Goal: Transaction & Acquisition: Obtain resource

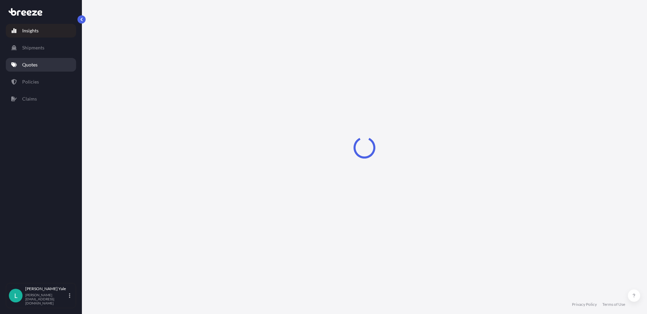
select select "2025"
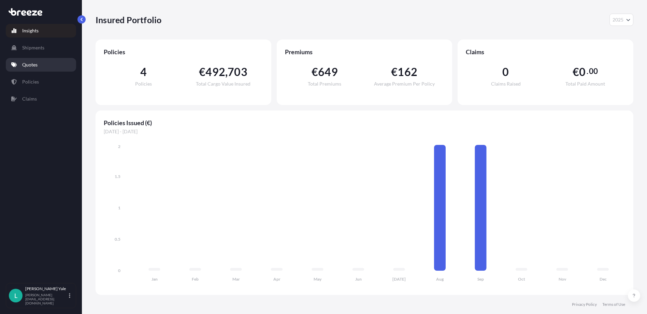
click at [49, 67] on link "Quotes" at bounding box center [41, 65] width 70 height 14
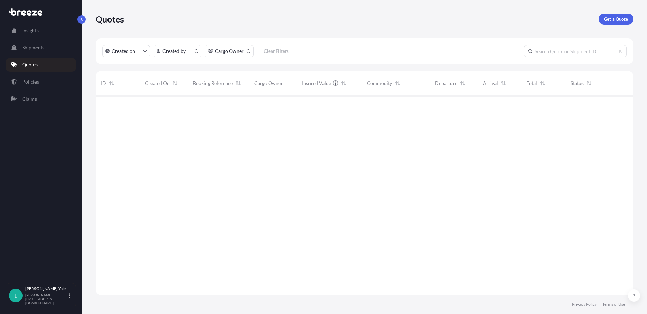
scroll to position [198, 533]
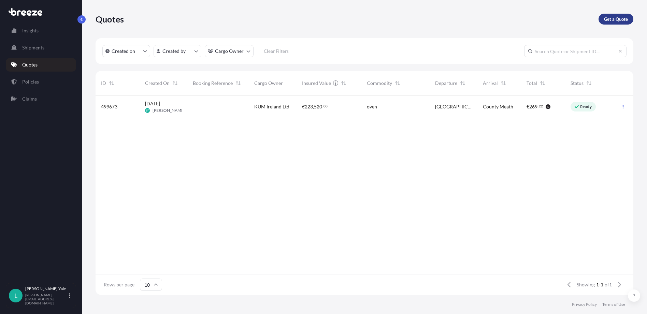
click at [607, 18] on p "Get a Quote" at bounding box center [616, 19] width 24 height 7
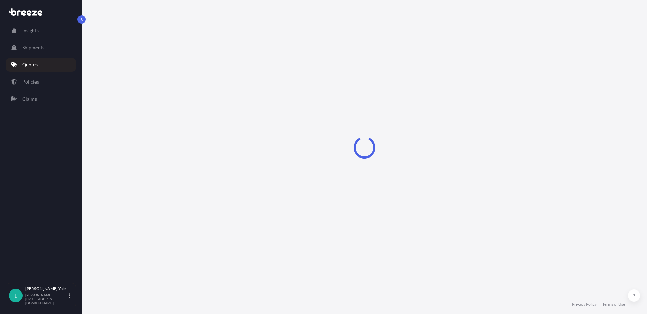
select select "Sea"
select select "1"
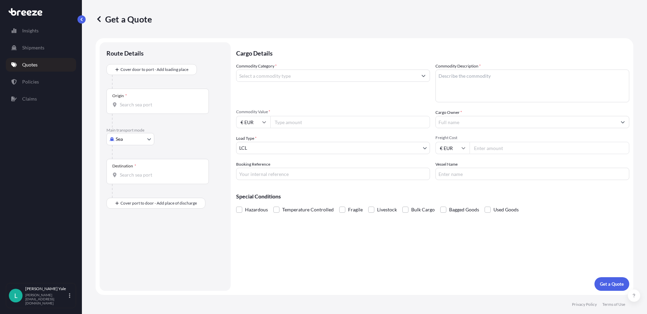
click at [258, 75] on input "Commodity Category *" at bounding box center [327, 76] width 181 height 12
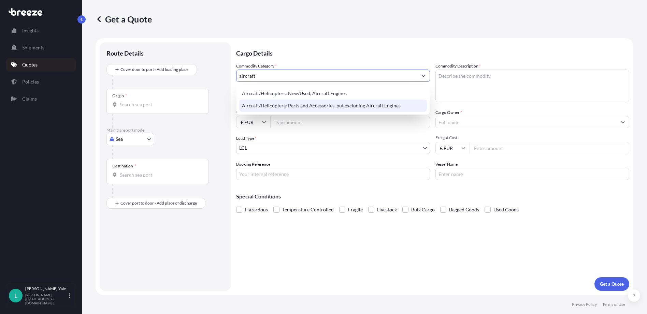
click at [267, 104] on div "Aircraft/Helicopters: Parts and Accessories, but excluding Aircraft Engines" at bounding box center [333, 106] width 188 height 12
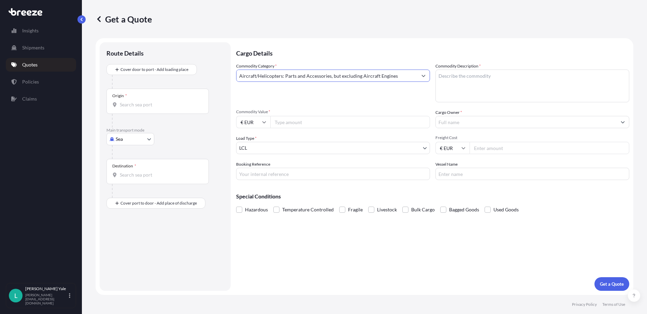
type input "Aircraft/Helicopters: Parts and Accessories, but excluding Aircraft Engines"
click at [440, 75] on textarea "Commodity Description *" at bounding box center [533, 86] width 194 height 33
click at [451, 74] on textarea "Commodity Description *" at bounding box center [533, 86] width 194 height 33
type textarea "landing gear"
click at [280, 122] on input "Commodity Value *" at bounding box center [350, 122] width 160 height 12
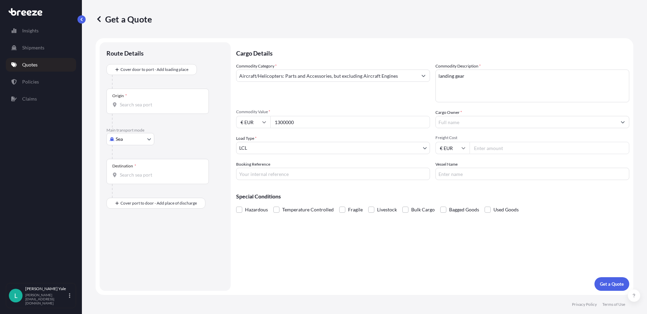
click at [279, 126] on input "1300000" at bounding box center [350, 122] width 160 height 12
click at [304, 125] on input "1300000" at bounding box center [350, 122] width 160 height 12
type input "1300000.00"
click at [297, 99] on div "Commodity Category * Aircraft/Helicopters: Parts and Accessories, but excluding…" at bounding box center [333, 83] width 194 height 40
click at [147, 140] on body "Insights Shipments Quotes Policies Claims L [PERSON_NAME] [PERSON_NAME][EMAIL_A…" at bounding box center [323, 157] width 647 height 314
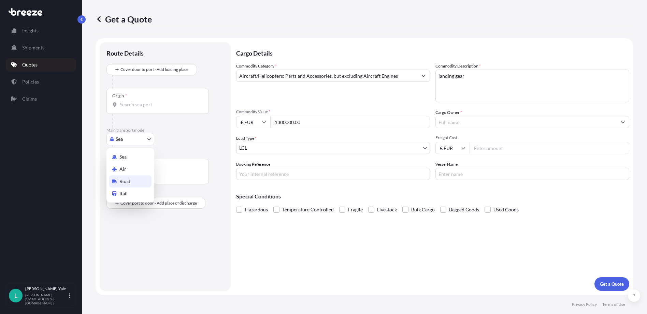
click at [129, 178] on span "Road" at bounding box center [124, 181] width 11 height 7
select select "Road"
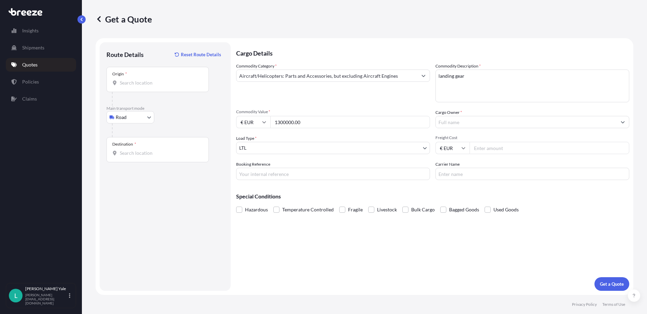
click at [171, 121] on div "Road Sea Air Road Rail" at bounding box center [164, 117] width 117 height 12
click at [127, 84] on input "Origin *" at bounding box center [160, 83] width 81 height 7
click at [142, 84] on input "Origin * Please select an origin" at bounding box center [160, 83] width 81 height 7
paste input "Chateauroux [PERSON_NAME], [GEOGRAPHIC_DATA], [GEOGRAPHIC_DATA]"
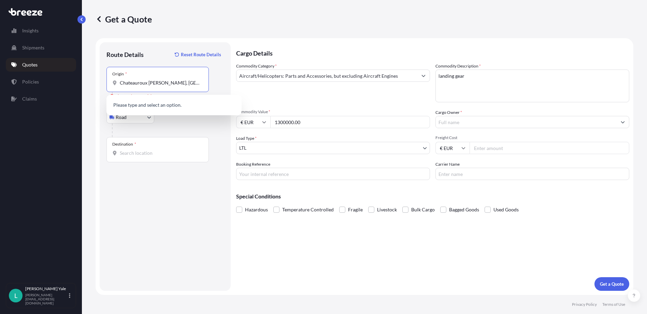
scroll to position [0, 15]
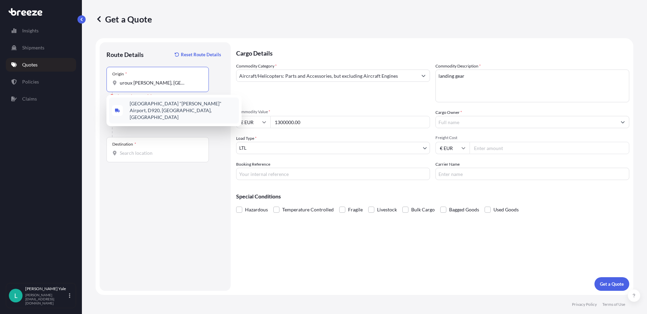
click at [166, 130] on div at bounding box center [168, 131] width 112 height 14
drag, startPoint x: 164, startPoint y: 83, endPoint x: 30, endPoint y: 87, distance: 134.2
click at [30, 87] on div "Insights Shipments Quotes Policies Claims L [PERSON_NAME] [PERSON_NAME][EMAIL_A…" at bounding box center [323, 157] width 647 height 314
click at [171, 104] on span "[GEOGRAPHIC_DATA] "[PERSON_NAME]" Airport, D920, [GEOGRAPHIC_DATA], [GEOGRAPHIC…" at bounding box center [183, 110] width 106 height 20
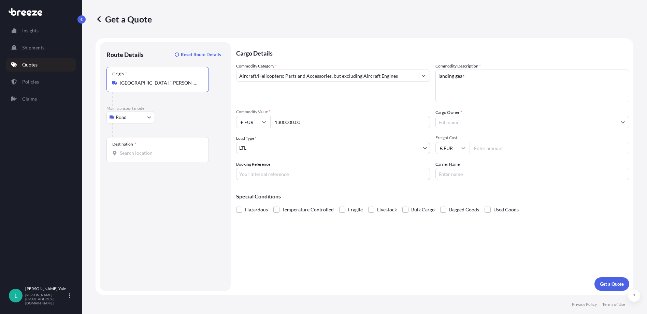
type input "[GEOGRAPHIC_DATA] "[PERSON_NAME]" Airport, D920, [GEOGRAPHIC_DATA], [GEOGRAPHIC…"
click at [135, 152] on input "Destination *" at bounding box center [160, 153] width 81 height 7
click at [129, 148] on div "Destination *" at bounding box center [157, 149] width 102 height 25
click at [129, 150] on input "Destination * Please select a destination" at bounding box center [160, 153] width 81 height 7
drag, startPoint x: 129, startPoint y: 149, endPoint x: 123, endPoint y: 150, distance: 6.6
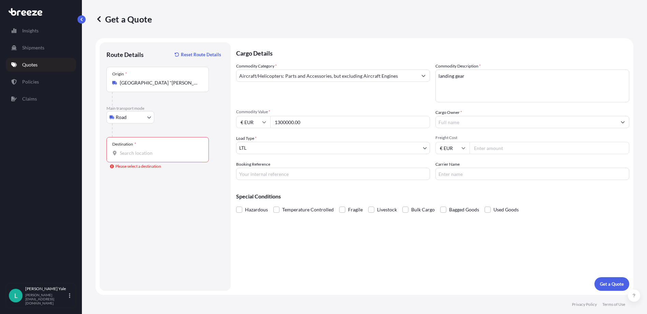
click at [123, 150] on input "Destination * Please select a destination" at bounding box center [160, 153] width 81 height 7
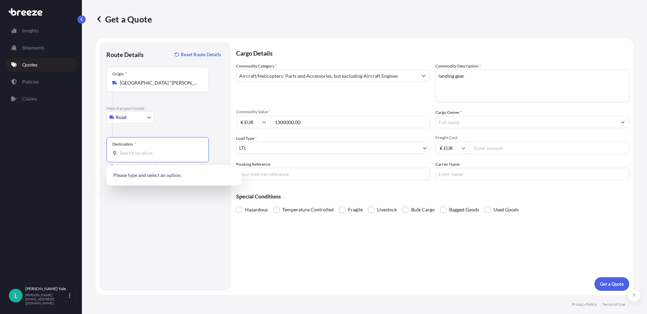
paste input "67120 [GEOGRAPHIC_DATA] / [GEOGRAPHIC_DATA]"
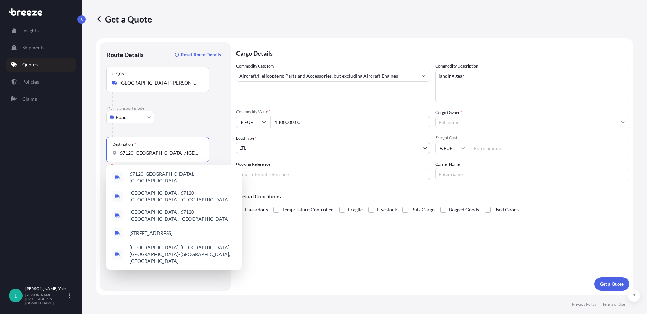
click at [177, 126] on div at bounding box center [168, 131] width 112 height 14
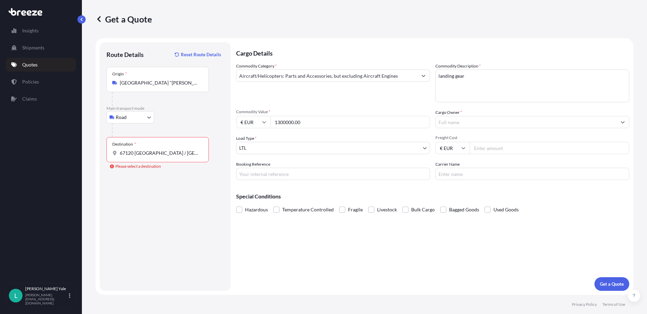
click at [188, 152] on input "67120 [GEOGRAPHIC_DATA] / [GEOGRAPHIC_DATA]" at bounding box center [160, 153] width 81 height 7
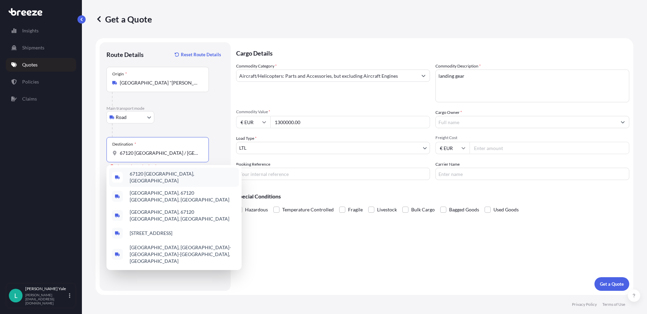
click at [178, 178] on span "67120 [GEOGRAPHIC_DATA], [GEOGRAPHIC_DATA]" at bounding box center [183, 178] width 106 height 14
type input "67120 [GEOGRAPHIC_DATA], [GEOGRAPHIC_DATA]"
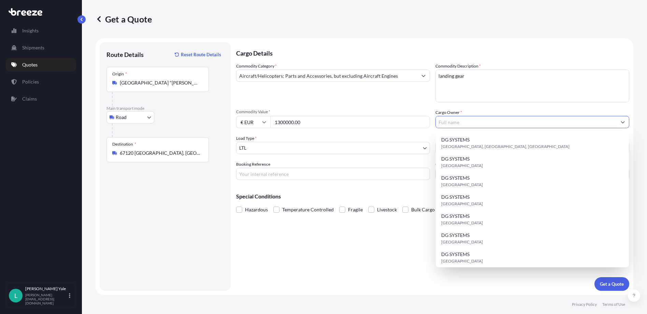
click at [441, 123] on input "Cargo Owner *" at bounding box center [526, 122] width 181 height 12
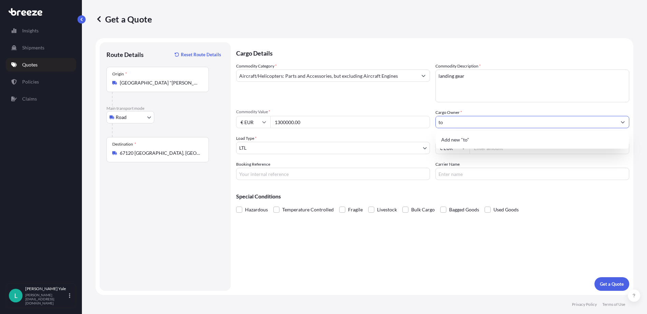
type input "t"
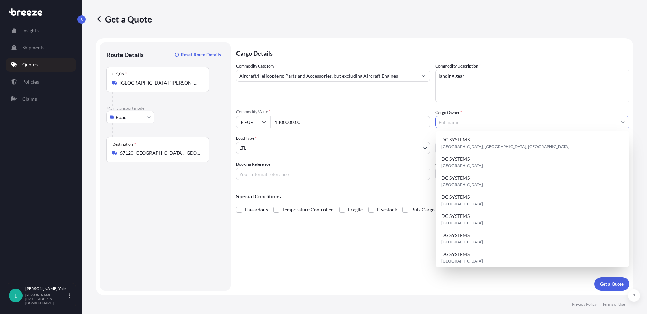
click at [200, 237] on div "Route Details Reset Route Details Place of loading Road Road Rail Origin * [GEO…" at bounding box center [164, 166] width 117 height 235
